Goal: Task Accomplishment & Management: Manage account settings

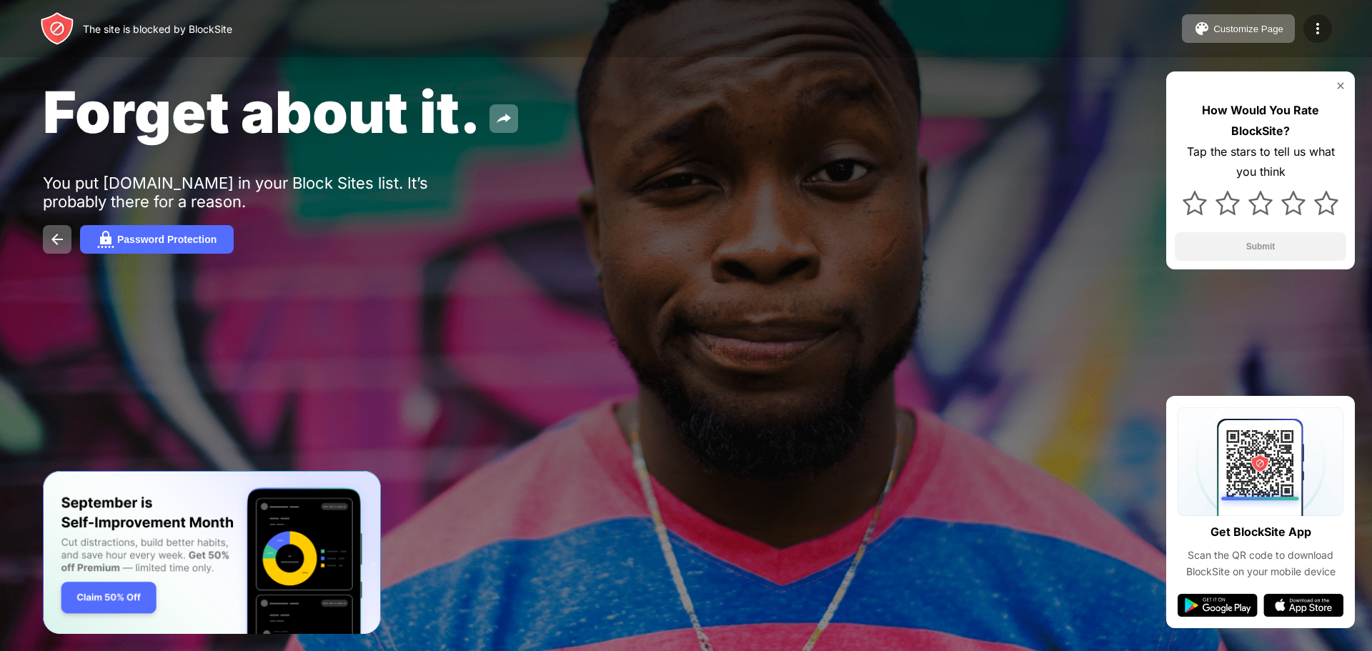
click at [1314, 26] on img at bounding box center [1317, 28] width 17 height 17
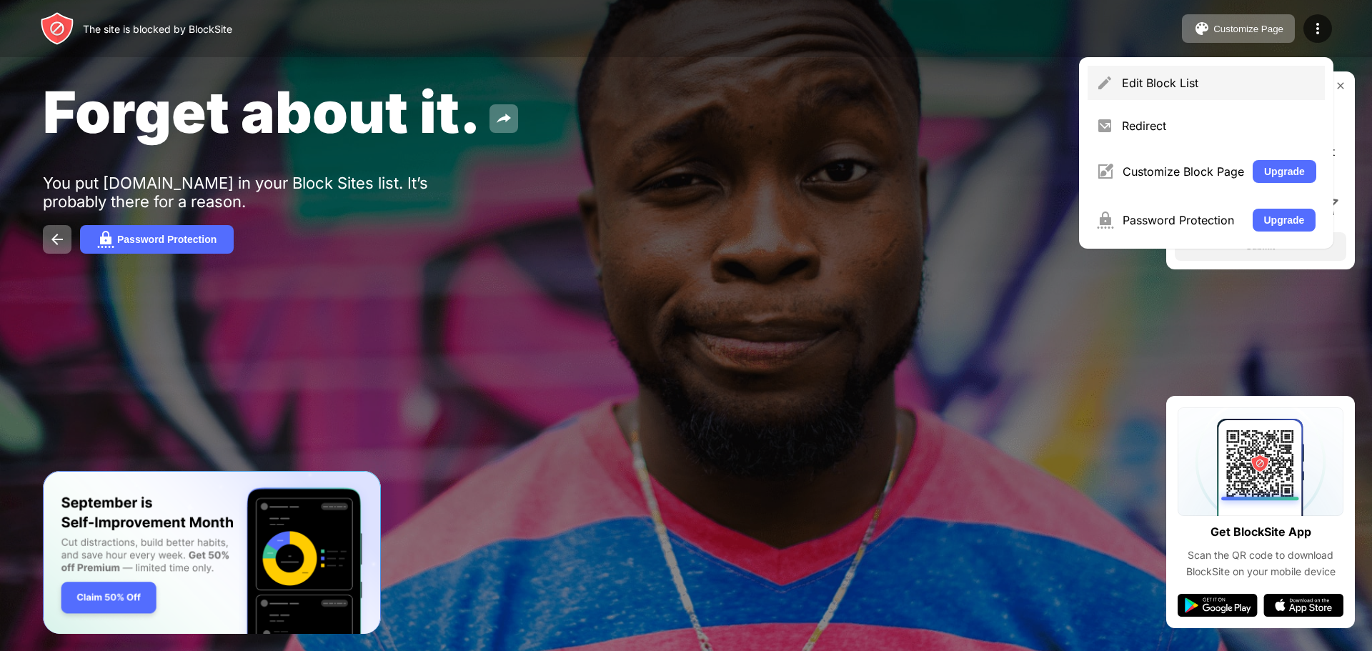
click at [1161, 86] on div "Edit Block List" at bounding box center [1219, 83] width 194 height 14
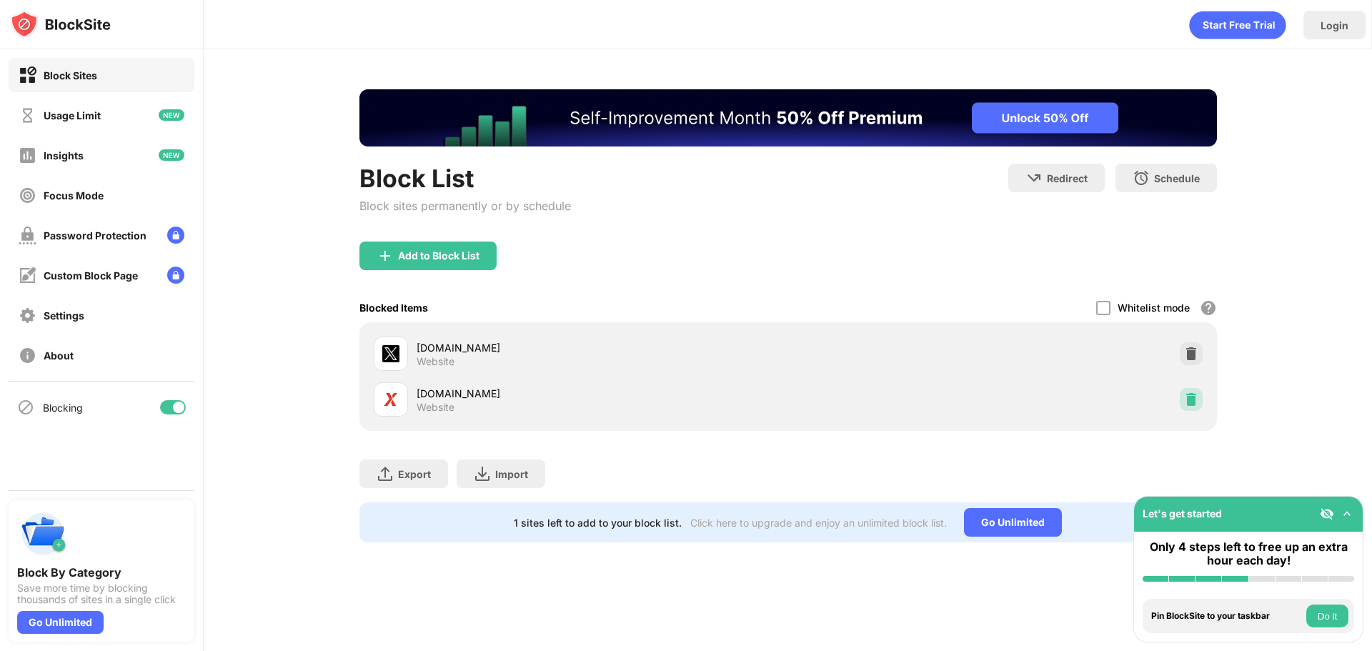
click at [1189, 397] on img at bounding box center [1191, 399] width 14 height 14
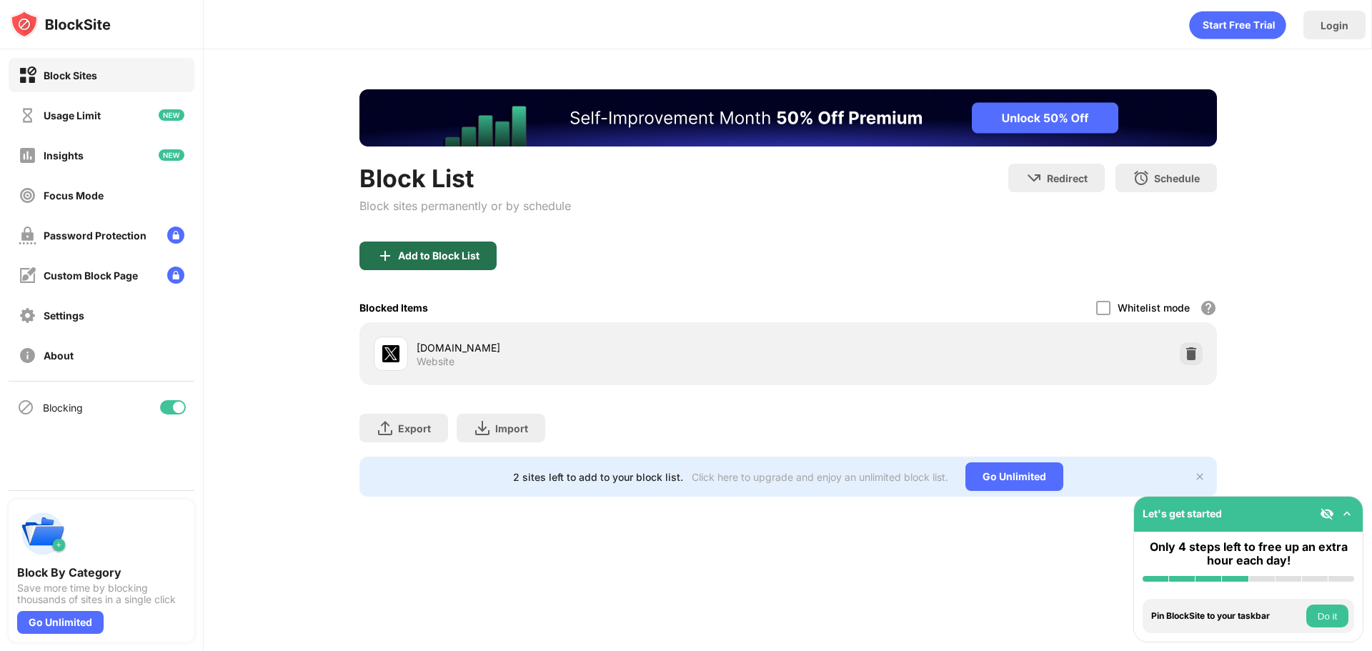
click at [407, 255] on div "Add to Block List" at bounding box center [438, 255] width 81 height 11
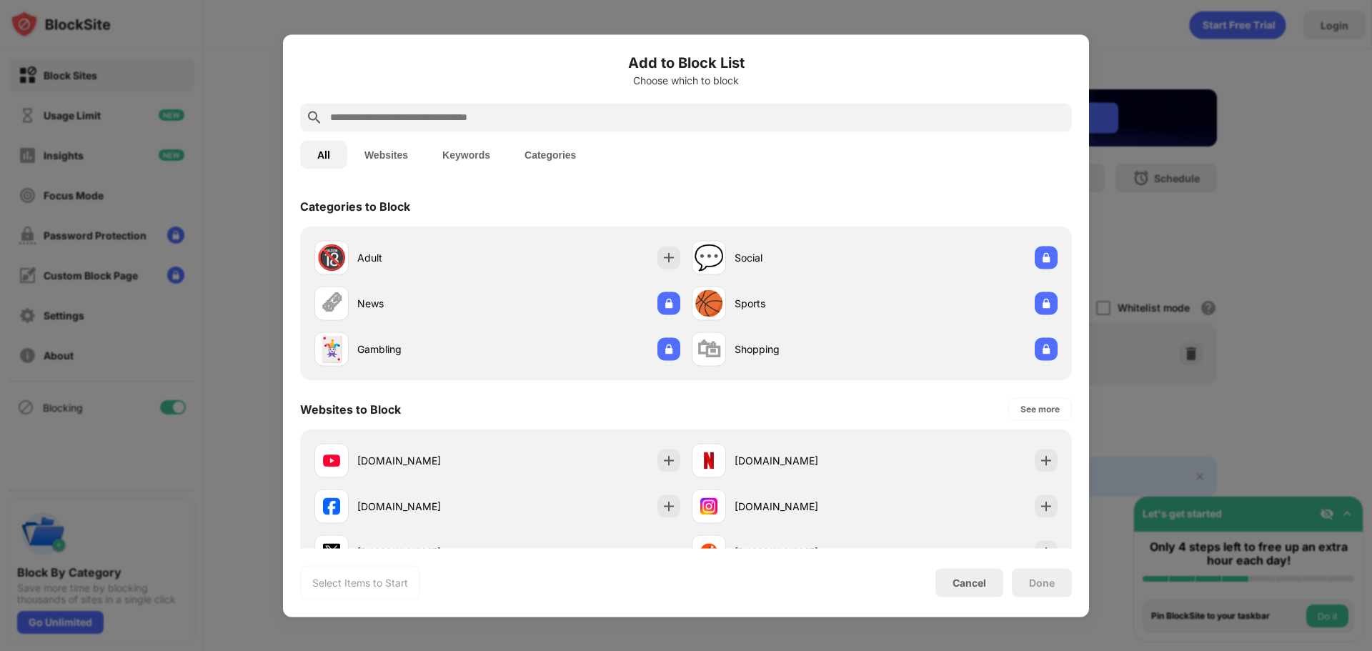
click at [408, 122] on input "text" at bounding box center [697, 117] width 737 height 17
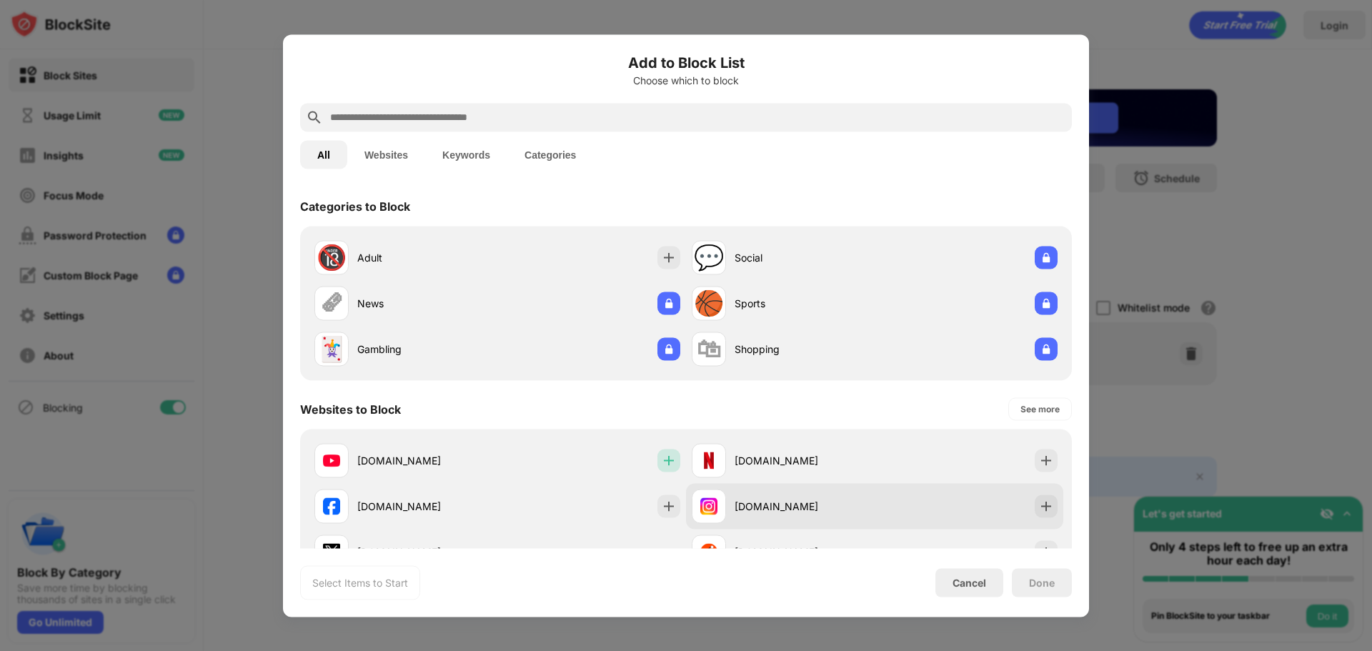
drag, startPoint x: 663, startPoint y: 457, endPoint x: 815, endPoint y: 522, distance: 165.5
click at [666, 457] on img at bounding box center [669, 460] width 14 height 14
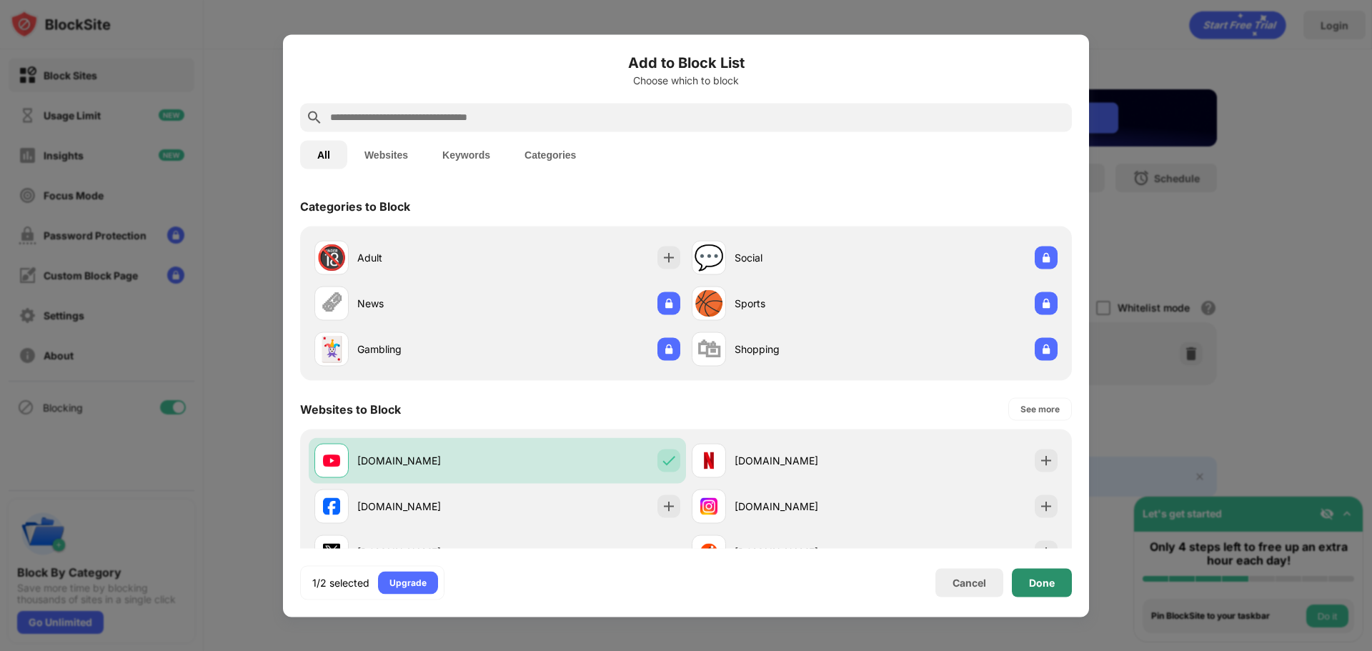
click at [1046, 586] on div "Done" at bounding box center [1042, 582] width 26 height 11
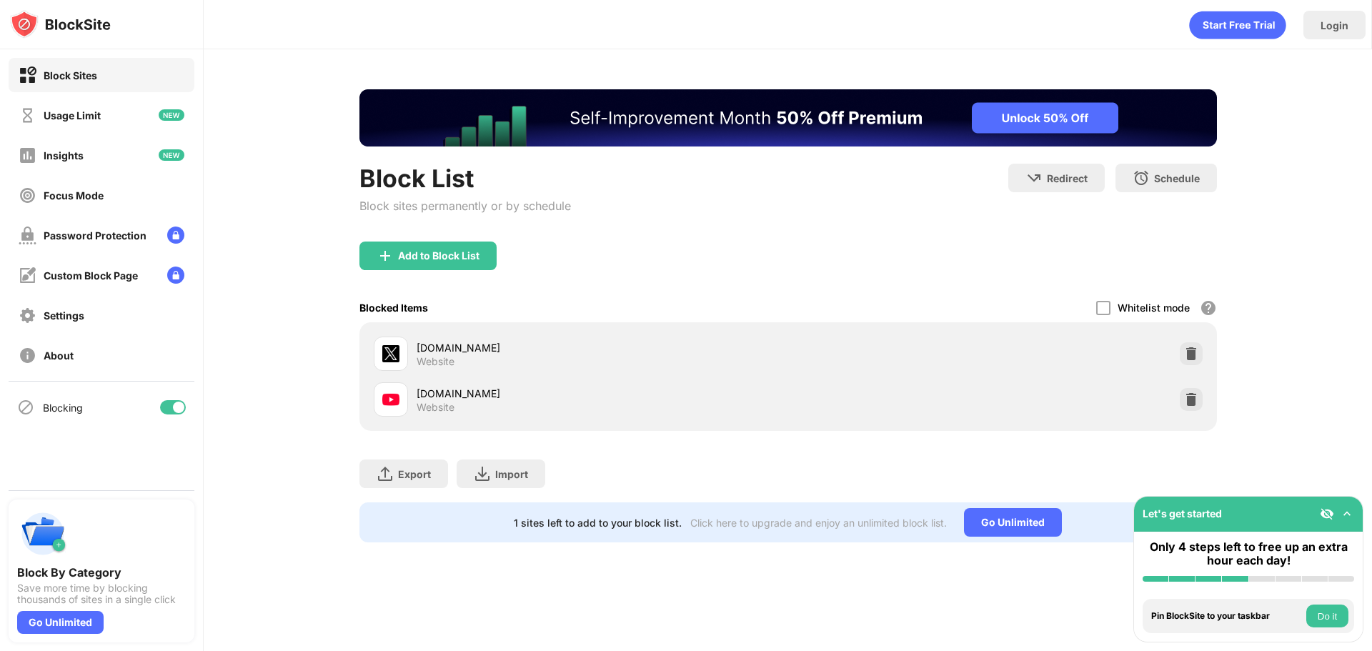
click at [1201, 367] on div "[DOMAIN_NAME] Website" at bounding box center [788, 354] width 840 height 46
click at [1188, 354] on img at bounding box center [1191, 354] width 14 height 14
